Goal: Task Accomplishment & Management: Use online tool/utility

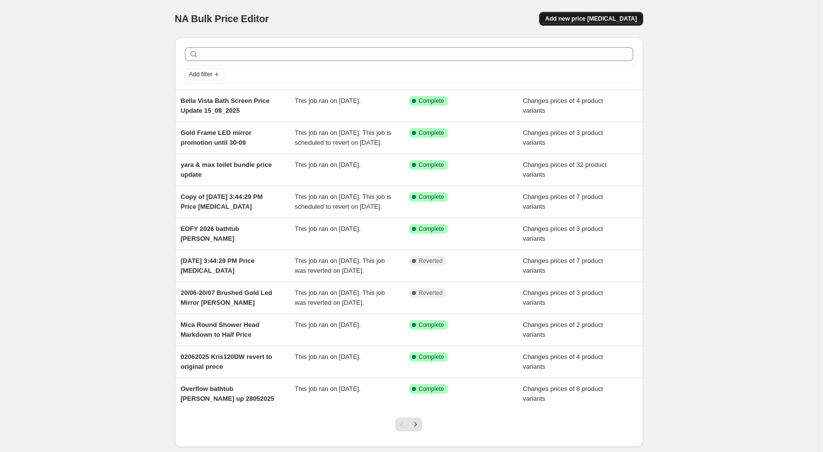
click at [585, 22] on span "Add new price [MEDICAL_DATA]" at bounding box center [591, 19] width 92 height 8
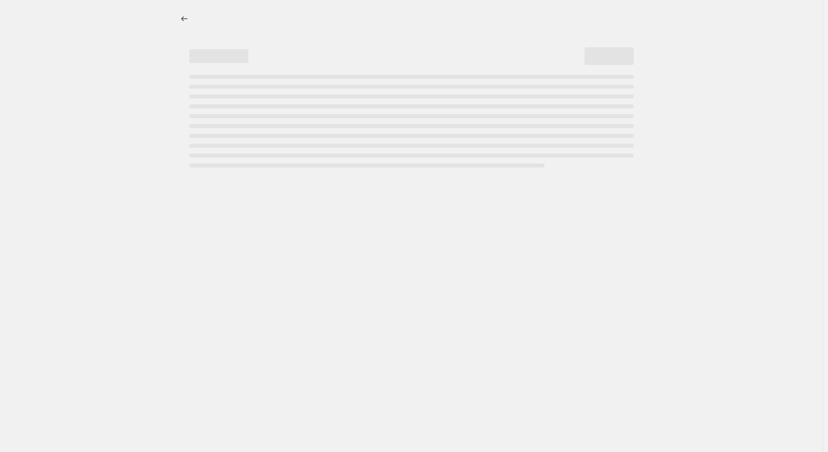
select select "percentage"
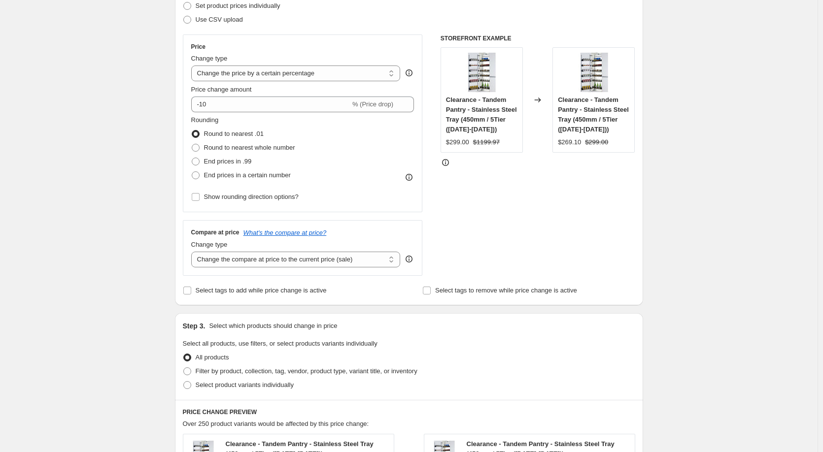
scroll to position [148, 0]
click at [754, 315] on div "Create new price [MEDICAL_DATA]. This page is ready Create new price [MEDICAL_D…" at bounding box center [409, 351] width 818 height 998
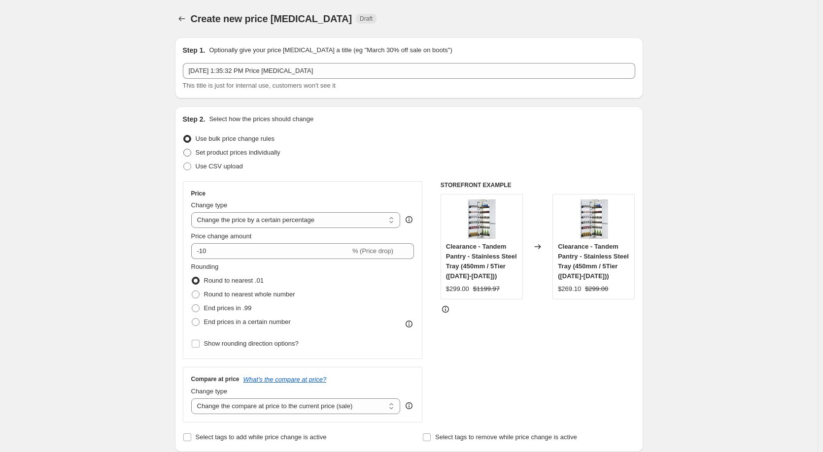
click at [199, 153] on span "Set product prices individually" at bounding box center [238, 152] width 85 height 7
click at [184, 149] on input "Set product prices individually" at bounding box center [183, 149] width 0 height 0
radio input "true"
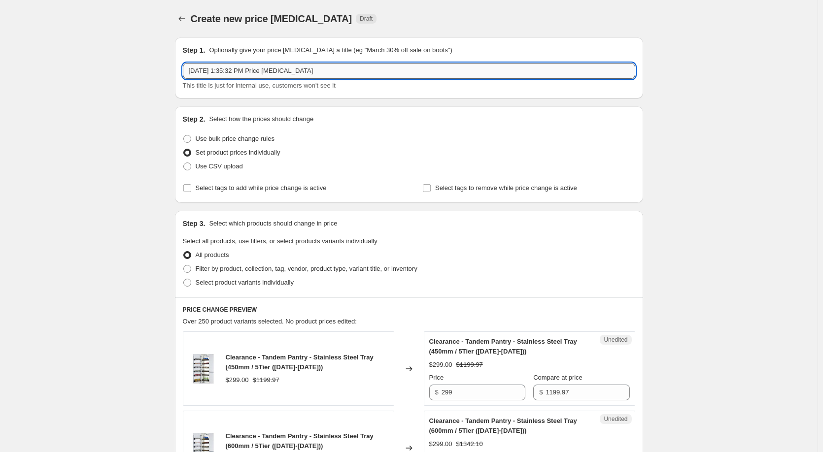
click at [320, 69] on input "[DATE] 1:35:32 PM Price [MEDICAL_DATA]" at bounding box center [409, 71] width 452 height 16
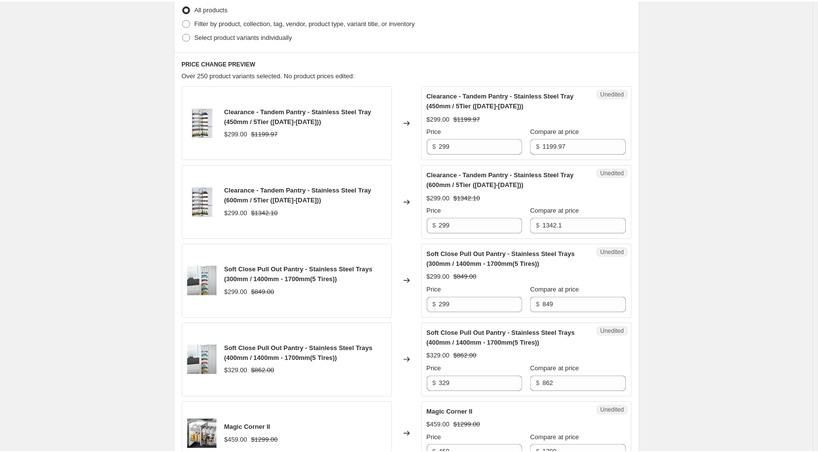
scroll to position [99, 0]
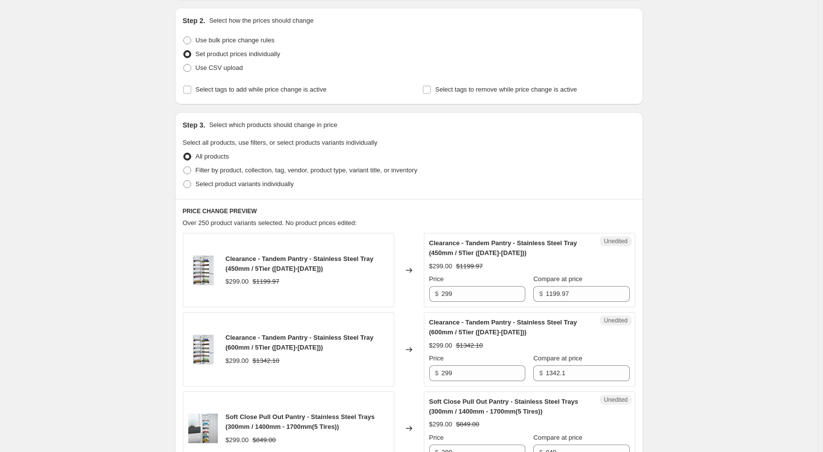
type input "Sera Bathtub"
